Goal: Transaction & Acquisition: Purchase product/service

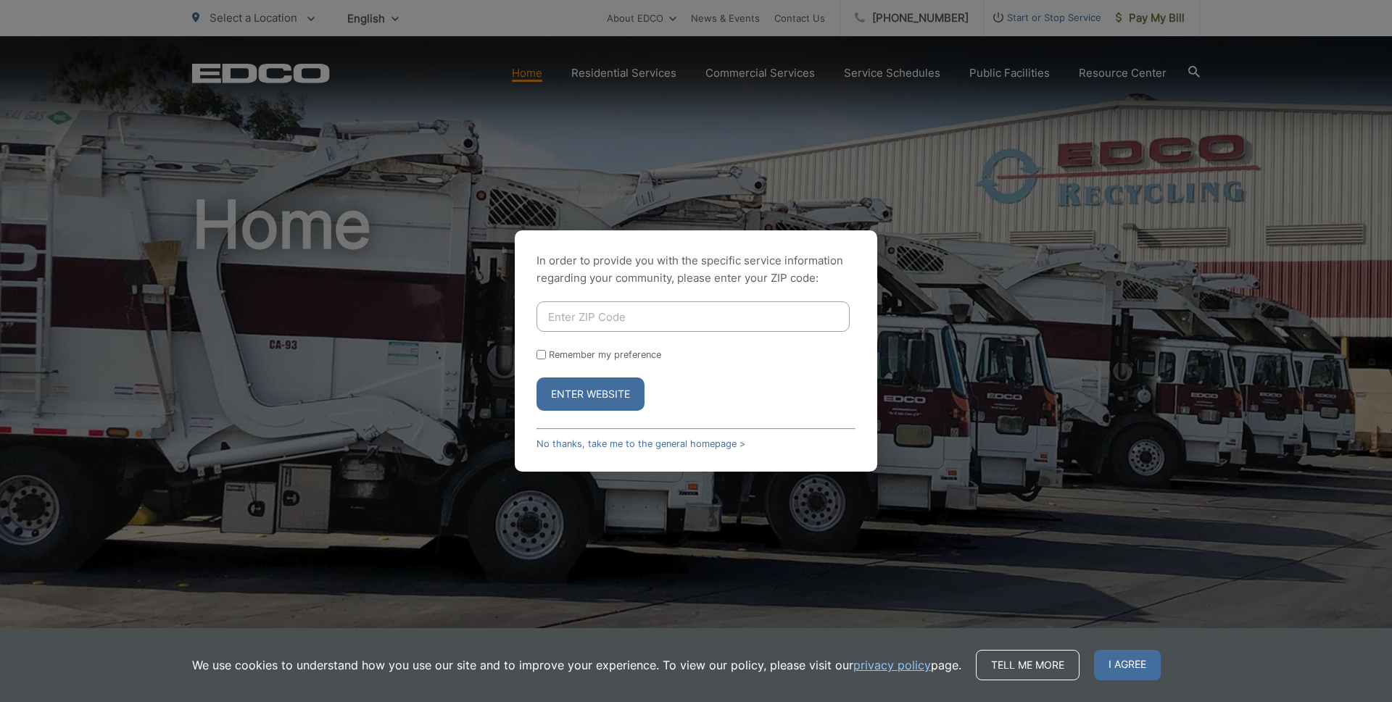
type input "92026"
click at [586, 390] on button "Enter Website" at bounding box center [590, 394] width 108 height 33
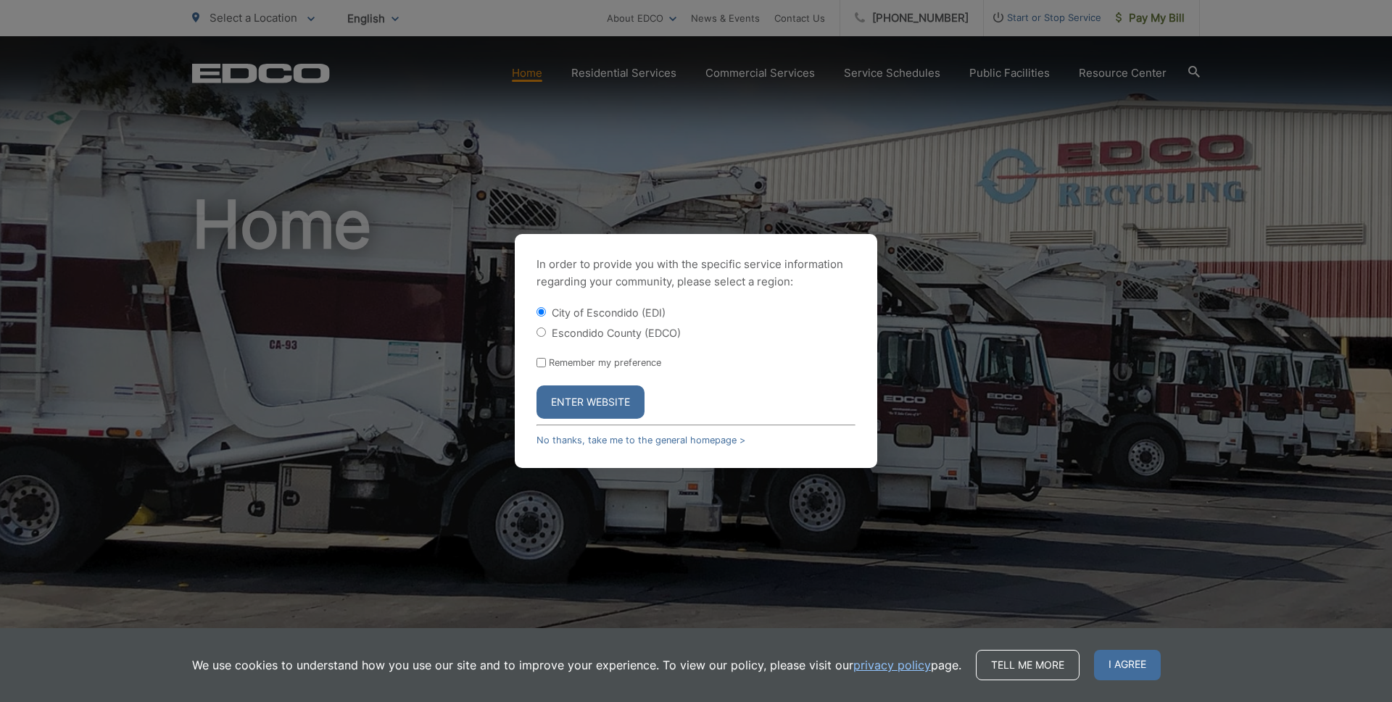
click at [540, 333] on input "Escondido County (EDCO)" at bounding box center [540, 332] width 9 height 9
radio input "true"
click at [580, 402] on button "Enter Website" at bounding box center [590, 402] width 108 height 33
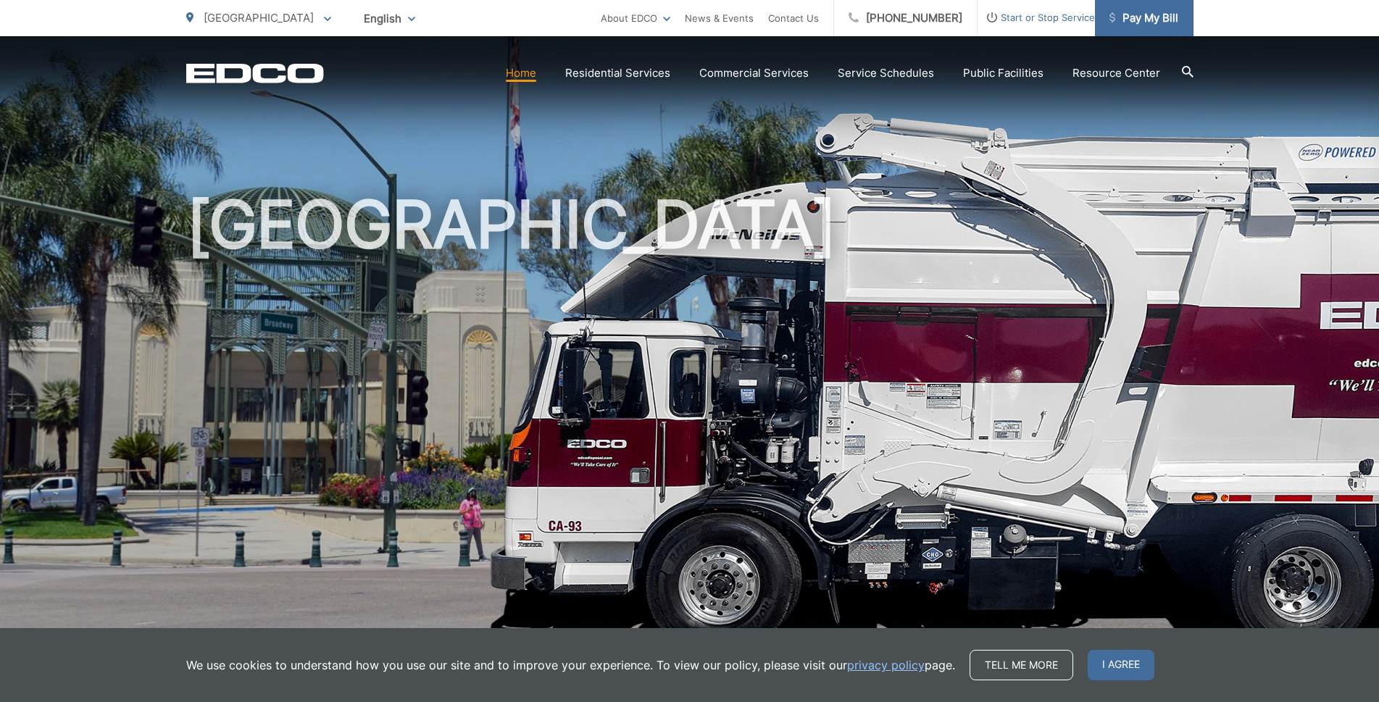
click at [1139, 19] on span "Pay My Bill" at bounding box center [1144, 17] width 69 height 17
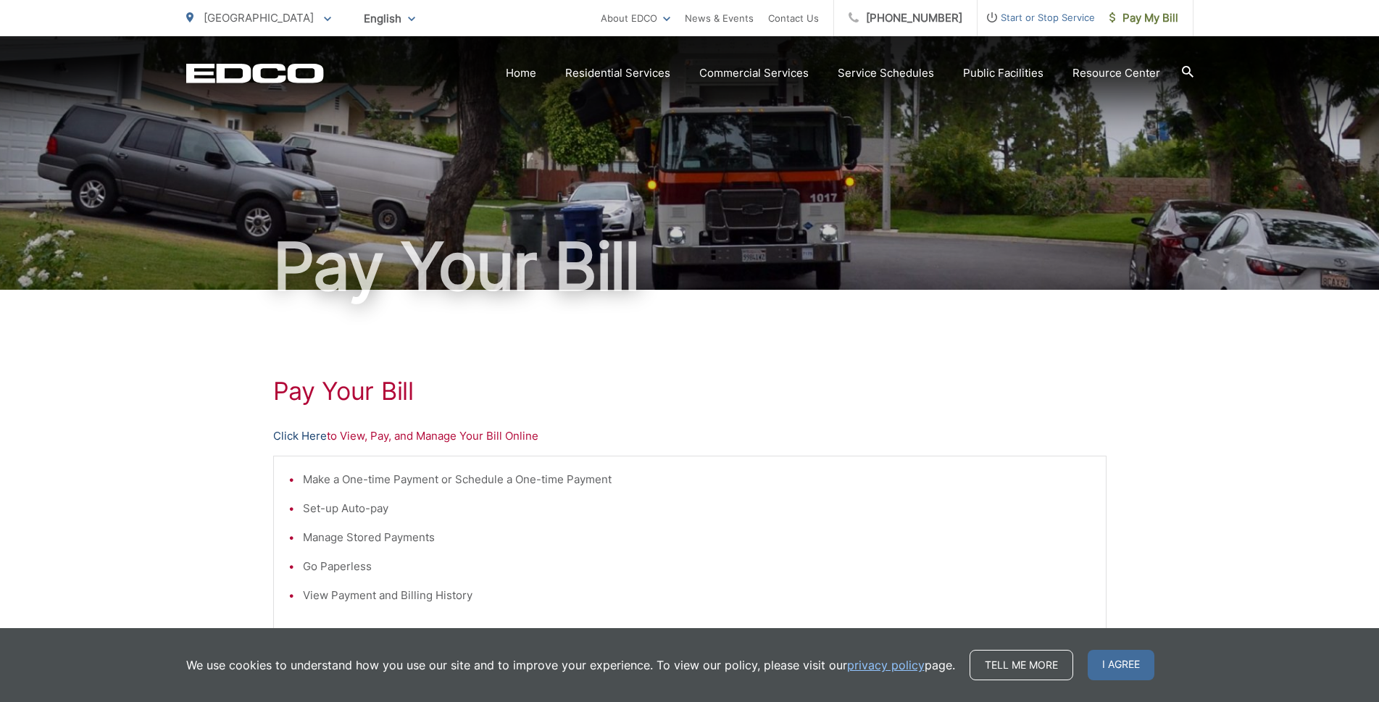
click at [303, 435] on link "Click Here" at bounding box center [300, 436] width 54 height 17
click at [293, 437] on link "Click Here" at bounding box center [300, 436] width 54 height 17
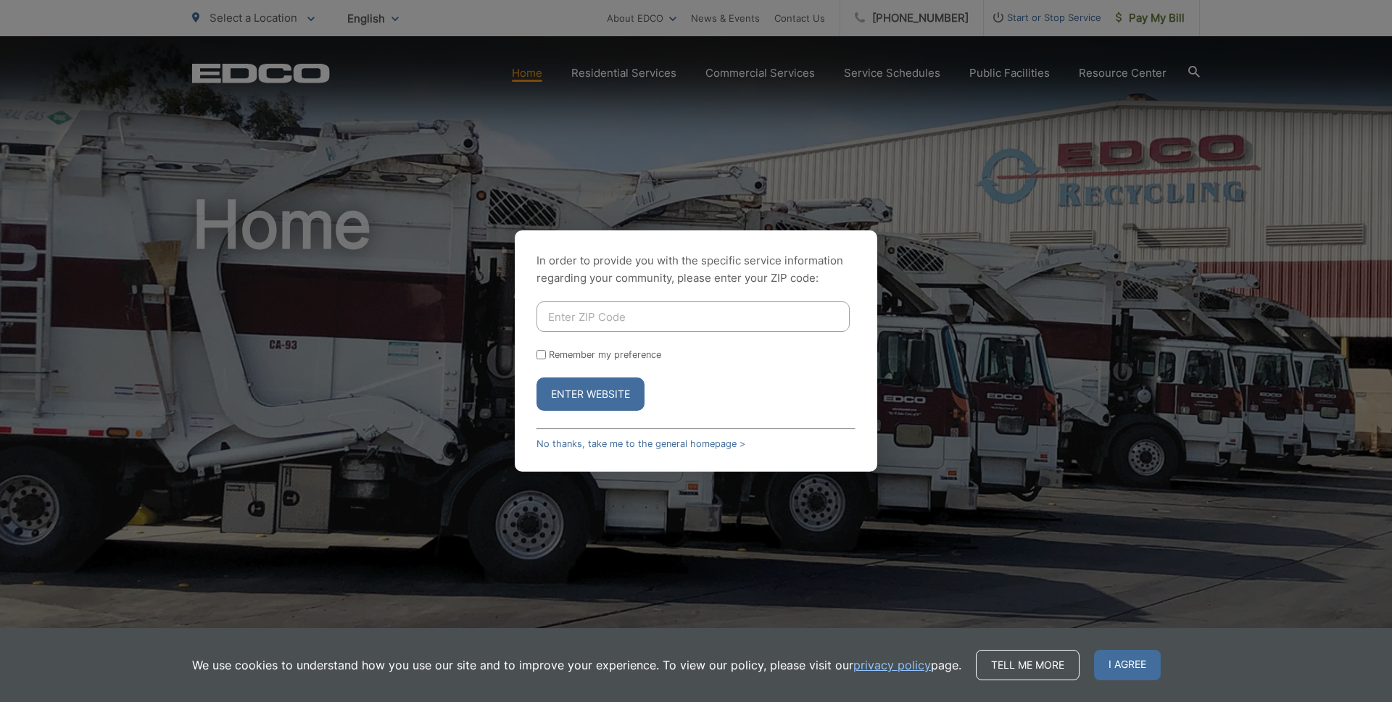
click at [547, 313] on input "Enter ZIP Code" at bounding box center [692, 317] width 313 height 30
type input "92026"
click at [584, 396] on button "Enter Website" at bounding box center [590, 394] width 108 height 33
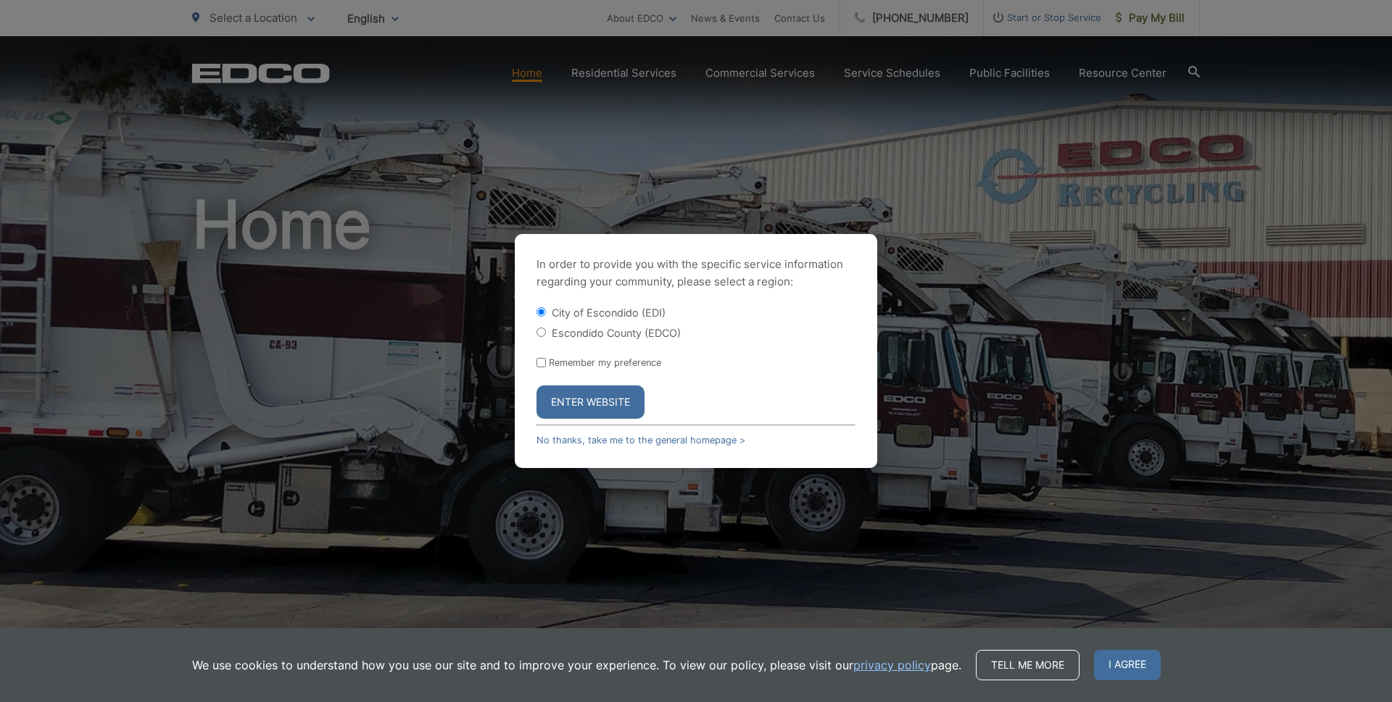
click at [584, 400] on button "Enter Website" at bounding box center [590, 402] width 108 height 33
